Goal: Task Accomplishment & Management: Complete application form

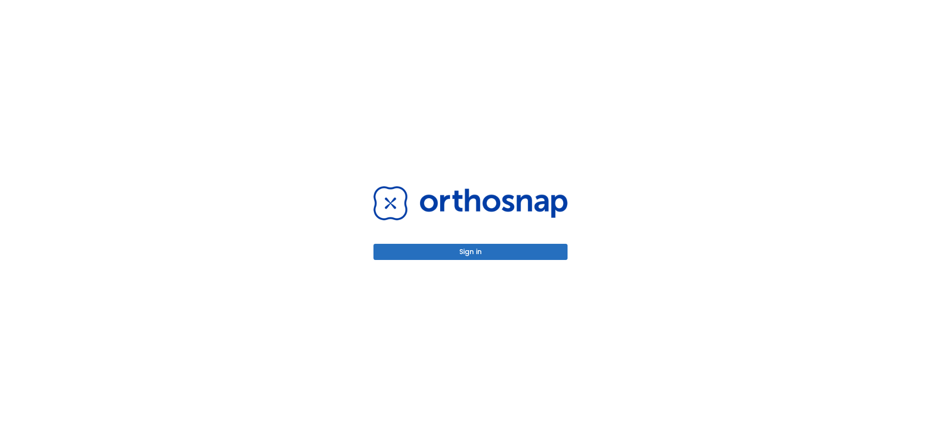
click at [429, 256] on button "Sign in" at bounding box center [470, 252] width 194 height 16
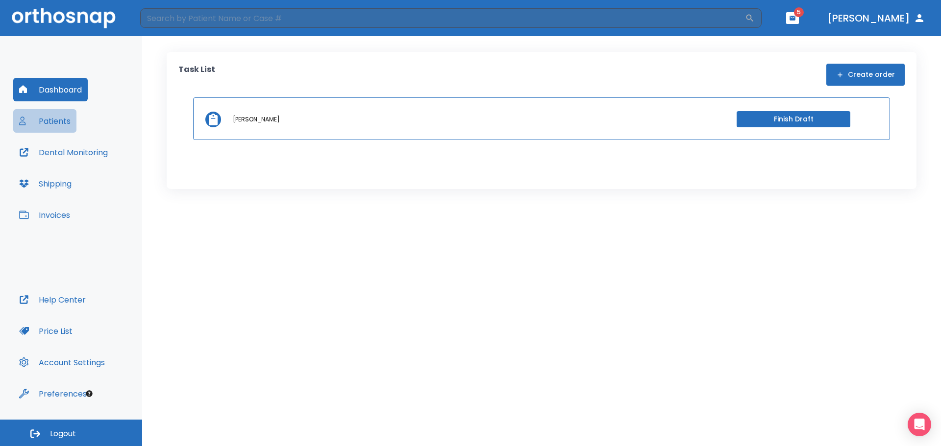
click at [53, 125] on button "Patients" at bounding box center [44, 121] width 63 height 24
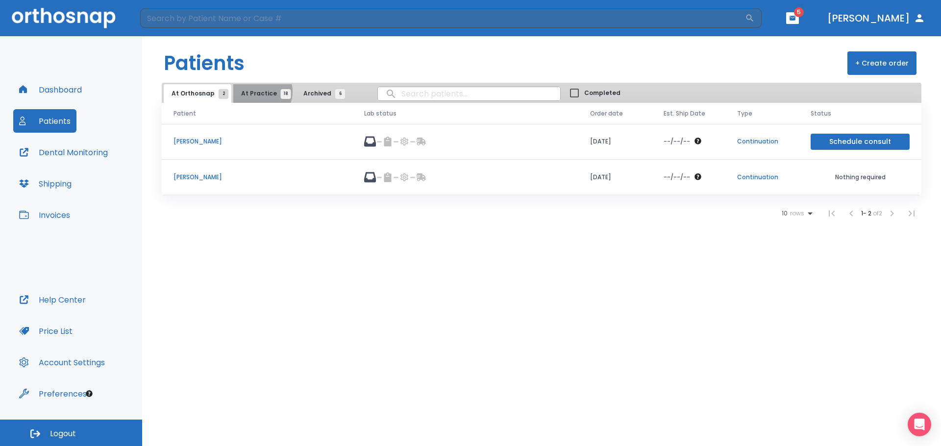
click at [253, 92] on span "At Practice 18" at bounding box center [263, 93] width 45 height 9
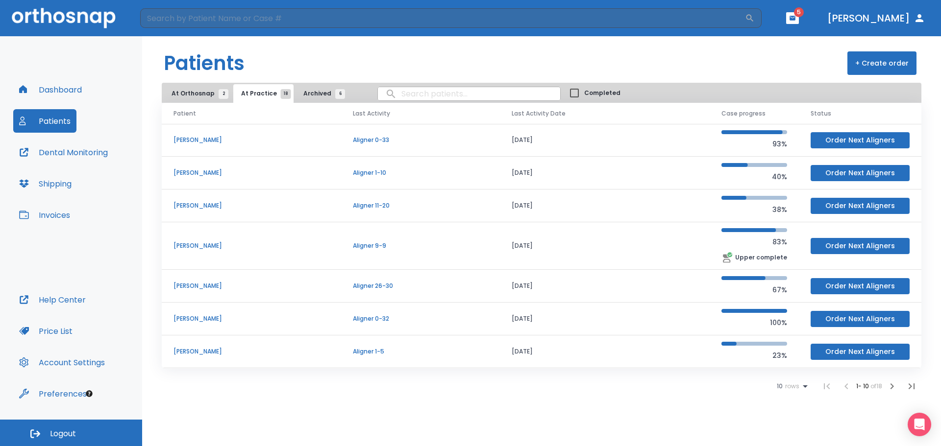
click at [198, 140] on p "[PERSON_NAME]" at bounding box center [251, 140] width 156 height 9
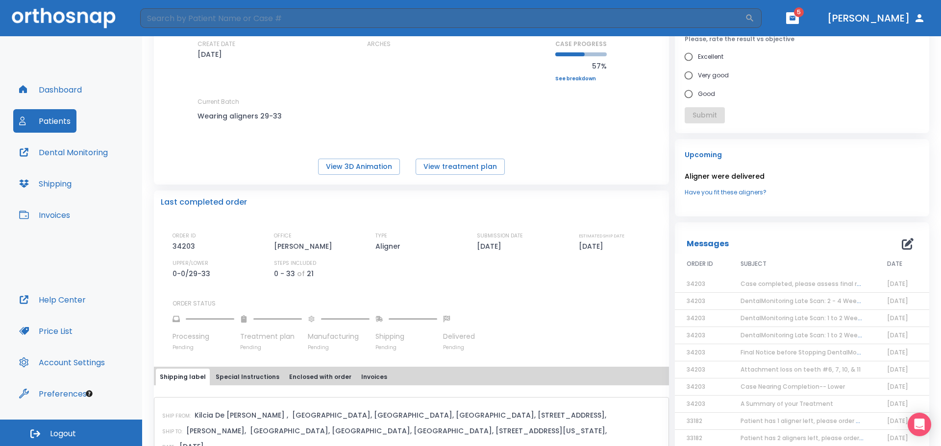
scroll to position [98, 0]
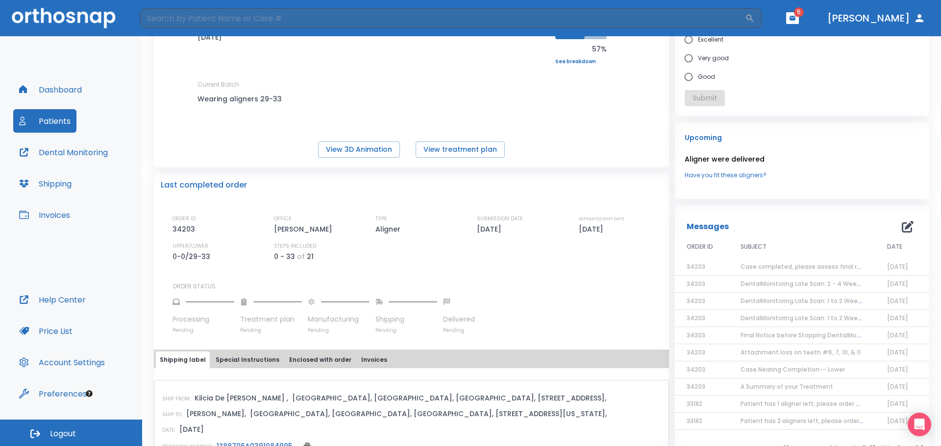
click at [802, 268] on span "Case completed, please assess final result!" at bounding box center [808, 267] width 134 height 8
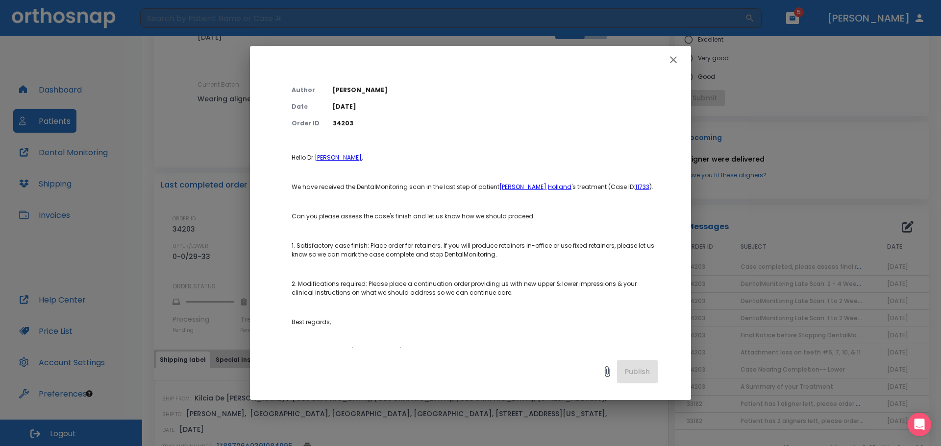
scroll to position [49, 0]
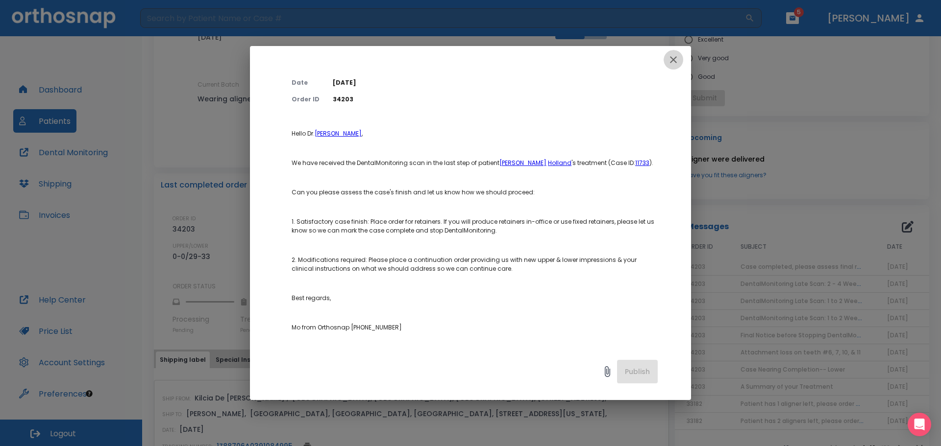
click at [675, 57] on icon "button" at bounding box center [674, 60] width 12 height 12
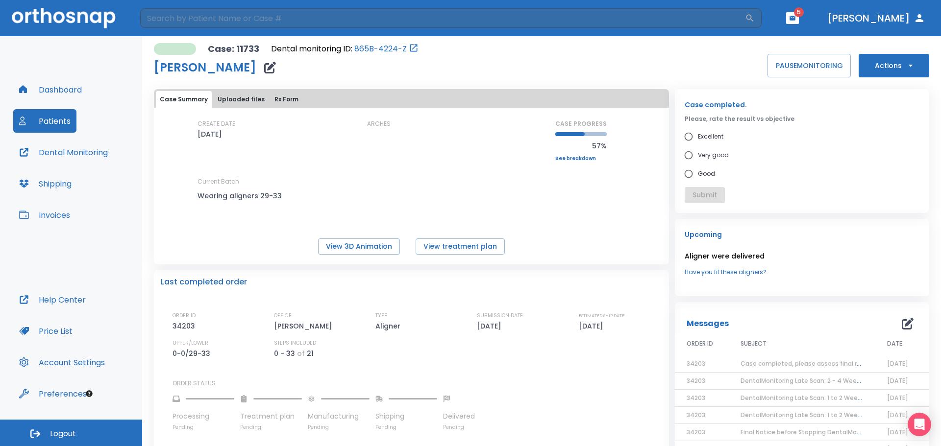
scroll to position [0, 0]
click at [906, 67] on icon "button" at bounding box center [911, 67] width 10 height 10
click at [870, 139] on p "Order Next Aligners" at bounding box center [887, 143] width 55 height 9
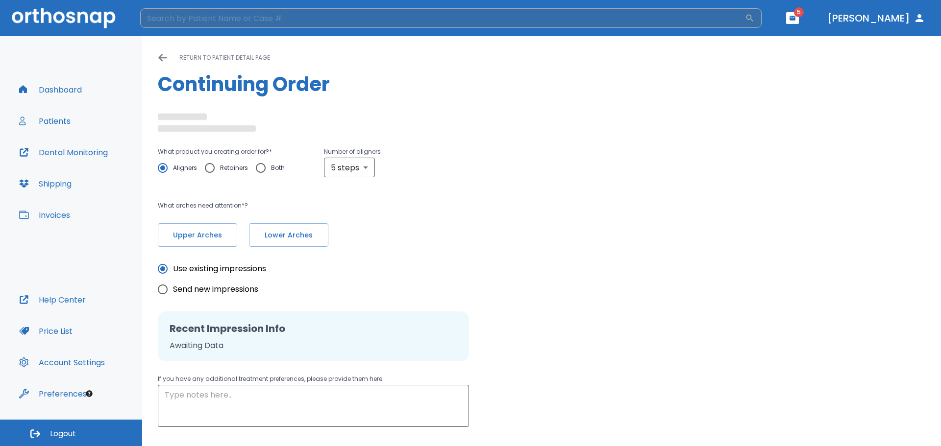
radio input "false"
radio input "true"
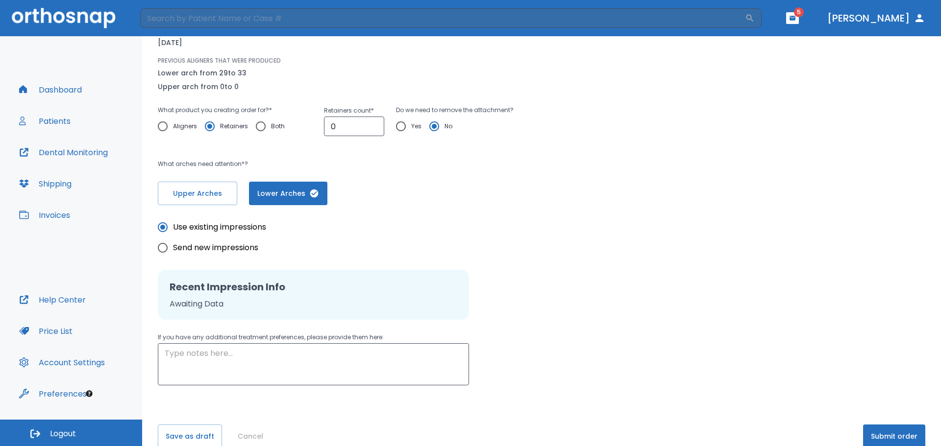
scroll to position [126, 0]
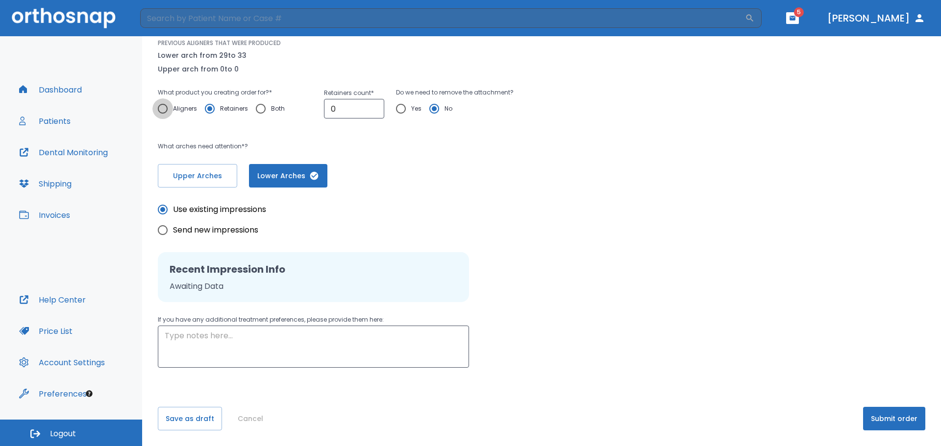
click at [159, 105] on input "Aligners" at bounding box center [162, 109] width 21 height 21
radio input "true"
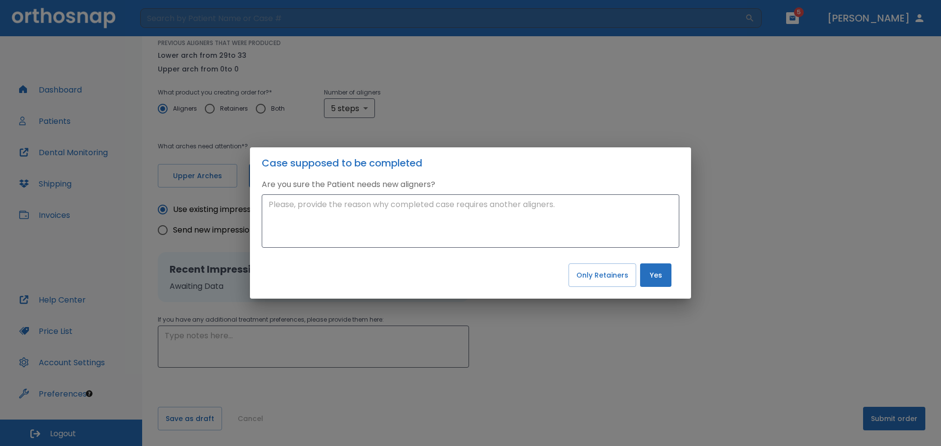
click at [657, 272] on button "Yes" at bounding box center [655, 276] width 31 height 24
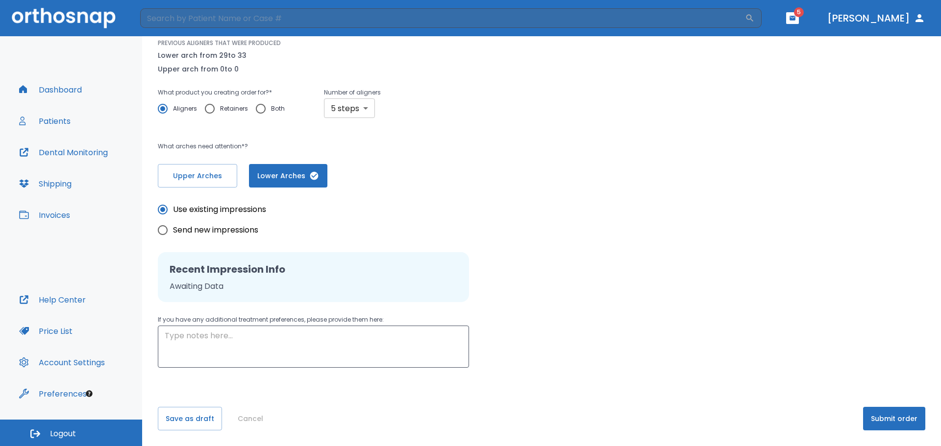
click at [361, 109] on body "​ 5 [PERSON_NAME] Dashboard Patients Dental Monitoring Shipping Invoices Help C…" at bounding box center [470, 223] width 941 height 446
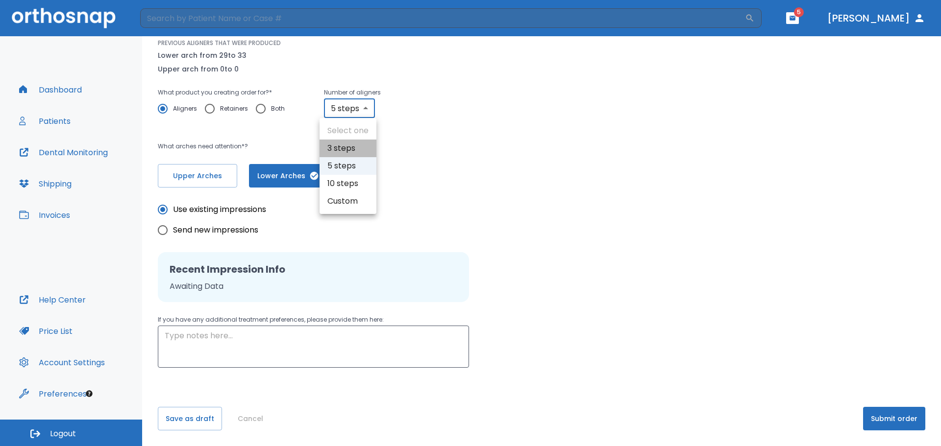
click at [338, 153] on li "3 steps" at bounding box center [348, 149] width 57 height 18
type input "3"
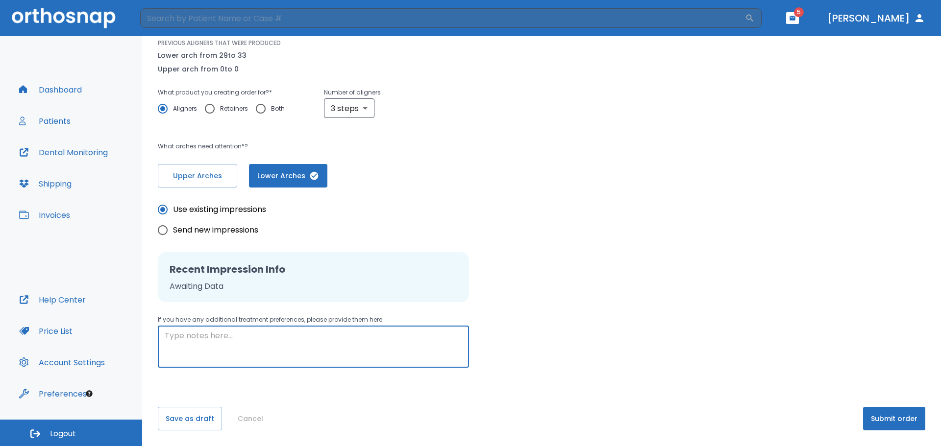
click at [349, 347] on textarea at bounding box center [313, 347] width 297 height 34
click at [230, 340] on textarea "Concern on #24 needs slight mesial rotation" at bounding box center [313, 347] width 297 height 34
drag, startPoint x: 397, startPoint y: 336, endPoint x: 386, endPoint y: 332, distance: 12.1
click at [396, 337] on textarea "Concern on #24, tooth needs slight mesial rotation" at bounding box center [313, 347] width 297 height 34
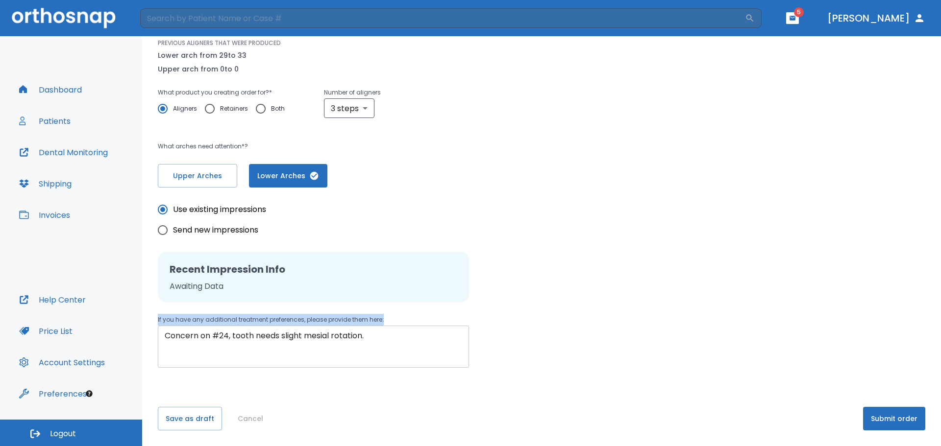
click at [349, 335] on div "Use existing impressions Send new impressions Recent Impression Info Awaiting D…" at bounding box center [313, 283] width 311 height 169
click at [331, 338] on textarea "Concern on #24, tooth needs slight mesial rotation." at bounding box center [313, 347] width 297 height 34
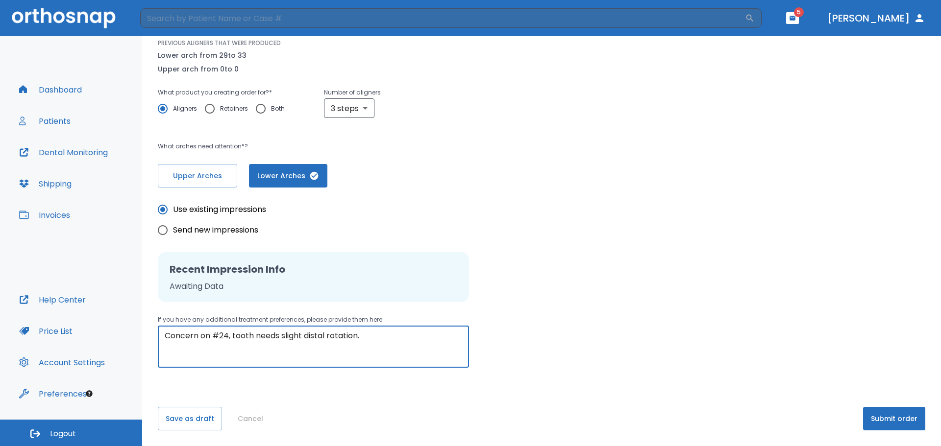
click at [380, 335] on textarea "Concern on #24, tooth needs slight distal rotation." at bounding box center [313, 347] width 297 height 34
type textarea "Concern on #24, tooth needs slight distal rotation."
click at [900, 421] on button "Submit order" at bounding box center [894, 419] width 62 height 24
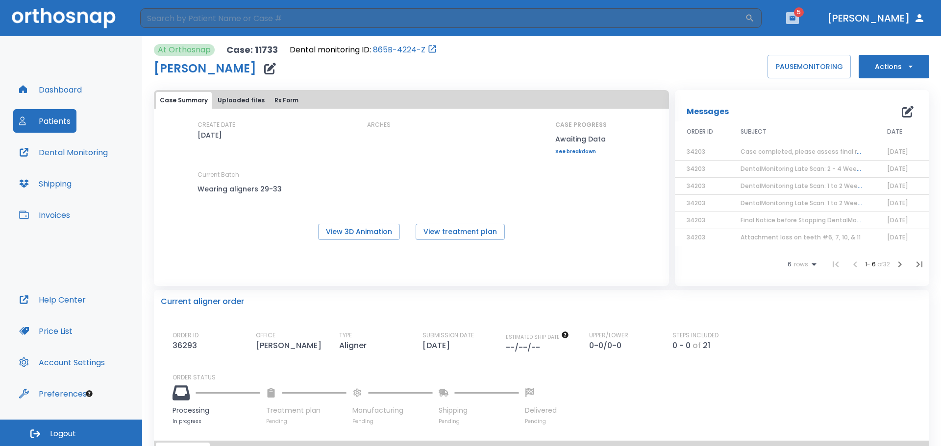
click at [796, 15] on icon "button" at bounding box center [792, 18] width 7 height 7
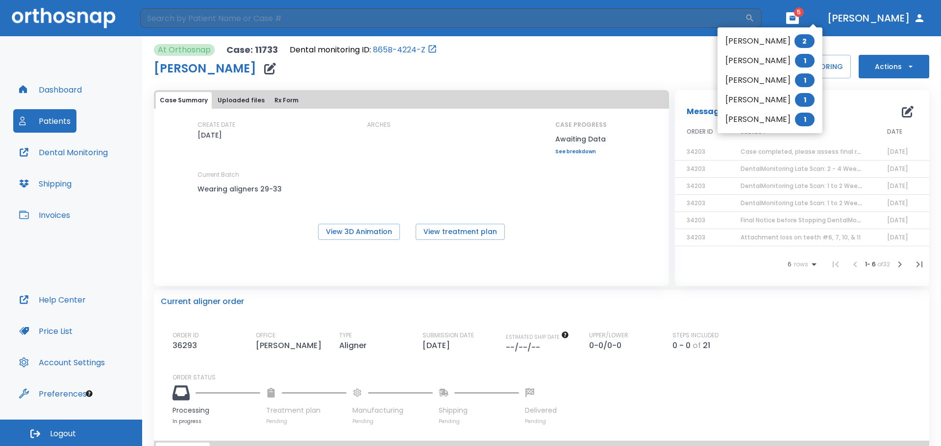
click at [658, 68] on div at bounding box center [470, 223] width 941 height 446
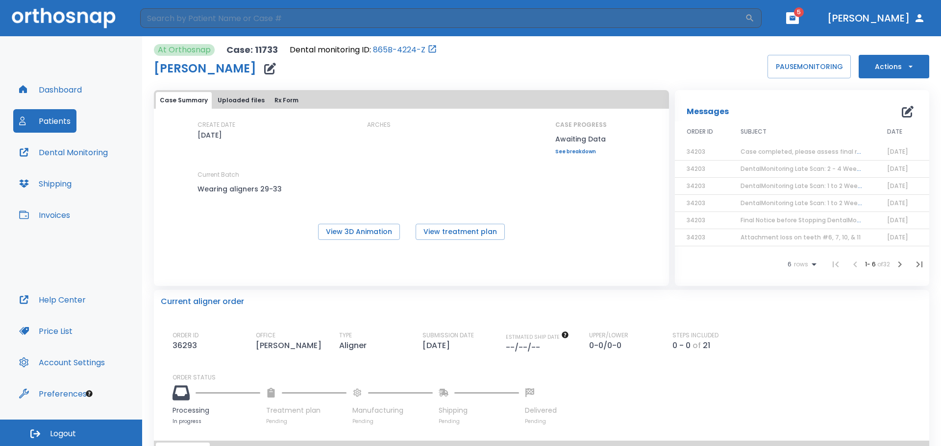
click at [798, 157] on td "Case completed, please assess final result!" at bounding box center [802, 152] width 147 height 17
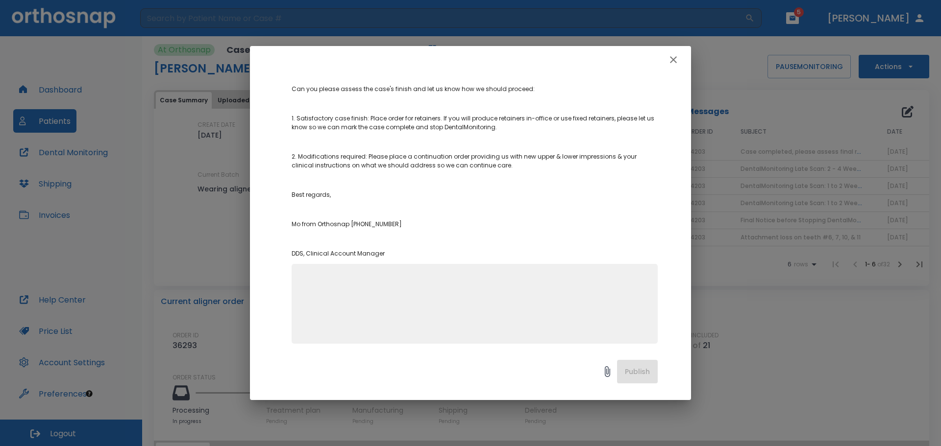
scroll to position [158, 0]
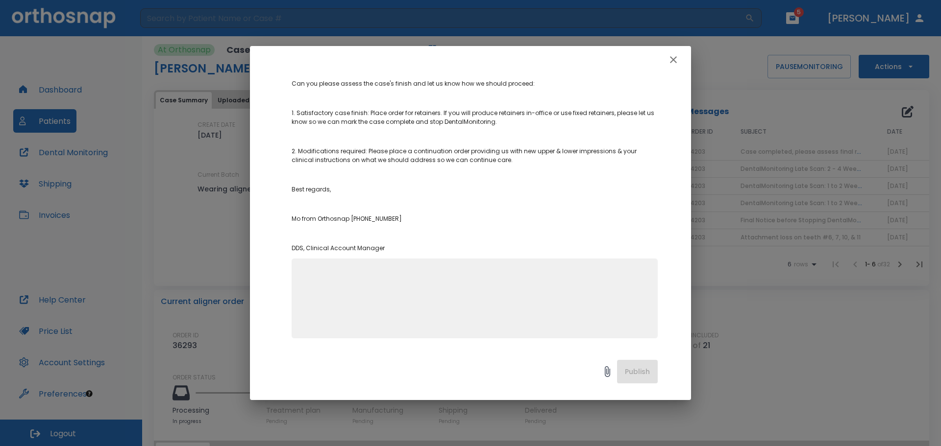
drag, startPoint x: 420, startPoint y: 315, endPoint x: 420, endPoint y: 309, distance: 5.9
click at [420, 313] on textarea at bounding box center [474, 303] width 354 height 68
click at [304, 273] on textarea "Mew impression sent." at bounding box center [474, 303] width 354 height 68
type textarea "New impression sent."
click at [639, 371] on button "Publish" at bounding box center [637, 372] width 41 height 24
